Goal: Find specific page/section: Find specific page/section

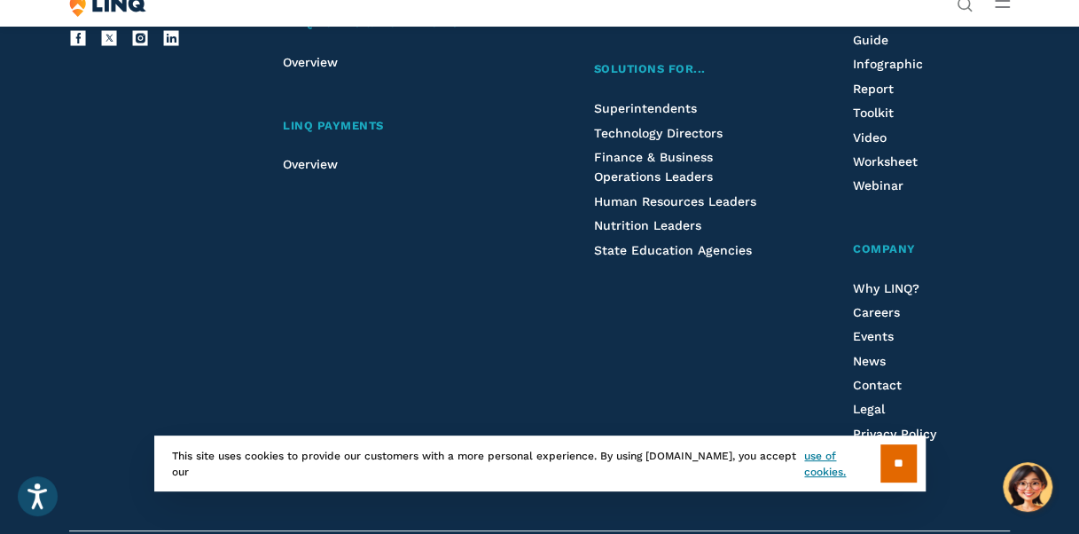
scroll to position [4610, 0]
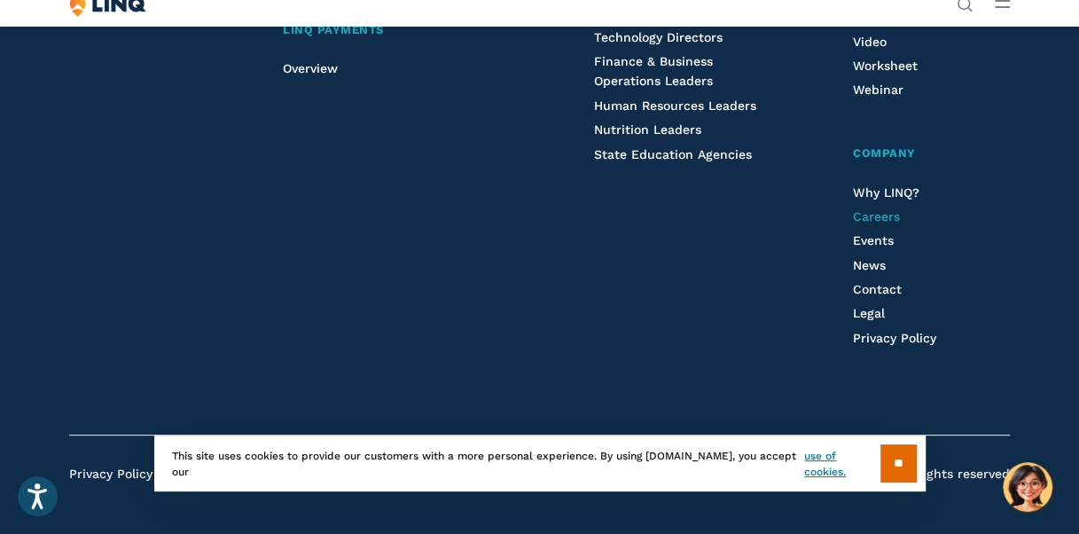
click at [878, 219] on span "Careers" at bounding box center [876, 216] width 47 height 14
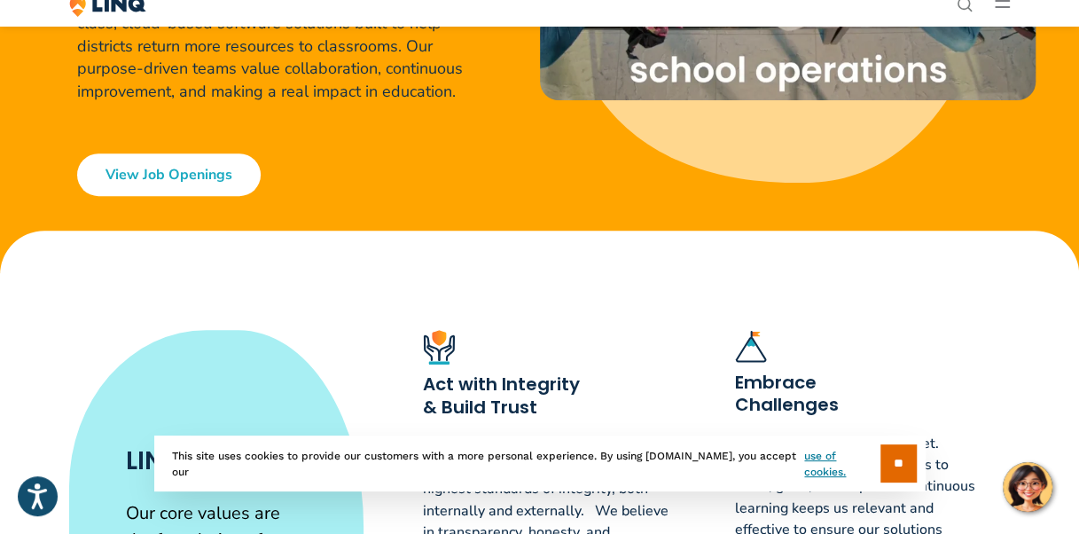
click at [234, 172] on link "View Job Openings" at bounding box center [169, 174] width 184 height 43
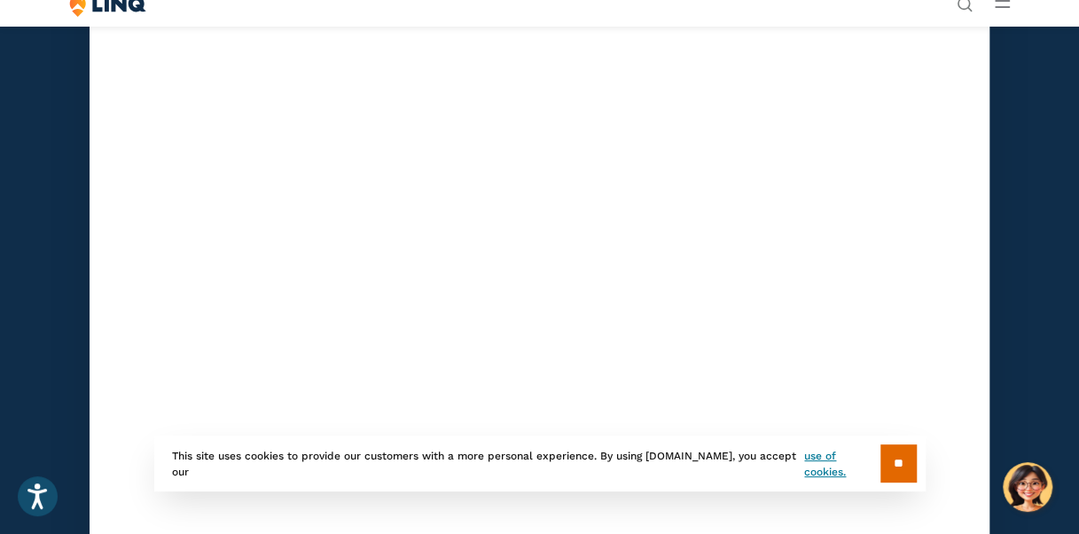
scroll to position [5082, 0]
